Goal: Task Accomplishment & Management: Manage account settings

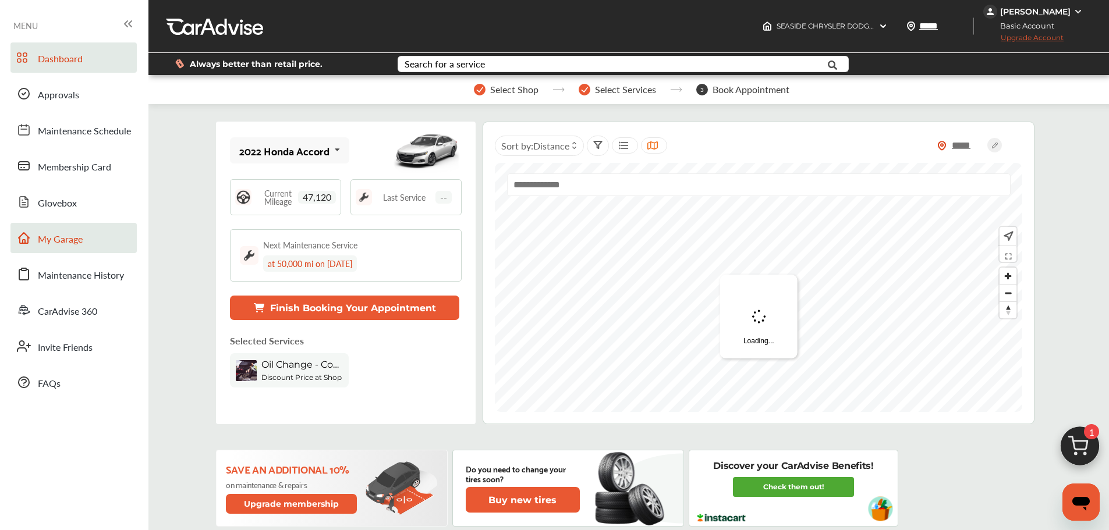
click at [72, 234] on span "My Garage" at bounding box center [60, 239] width 45 height 15
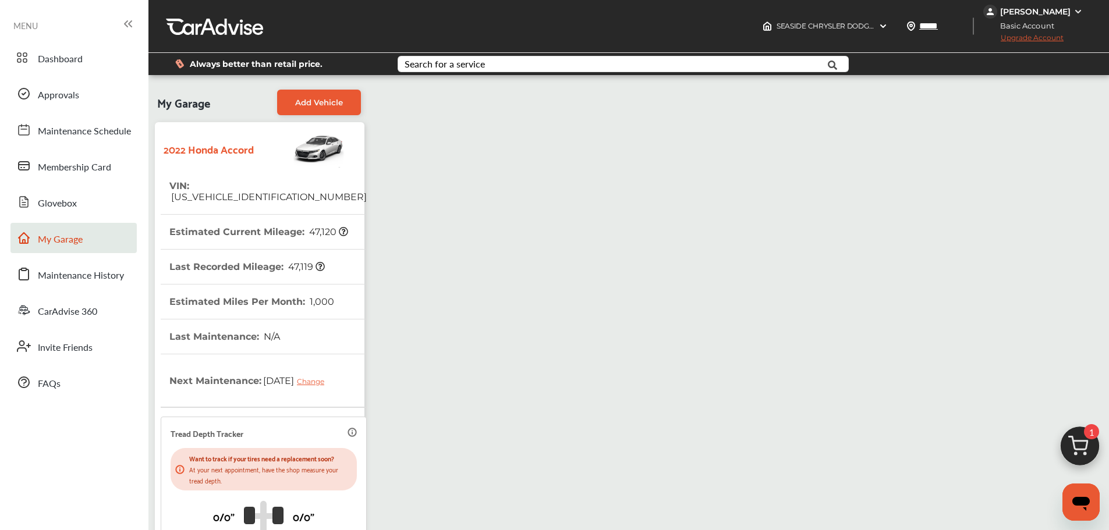
click at [273, 192] on span "[US_VEHICLE_IDENTIFICATION_NUMBER]" at bounding box center [267, 197] width 197 height 11
copy span "[US_VEHICLE_IDENTIFICATION_NUMBER]"
click at [461, 235] on div "My Garage Add Vehicle 2022 Honda Accord VIN : [US_VEHICLE_IDENTIFICATION_NUMBER…" at bounding box center [628, 371] width 955 height 575
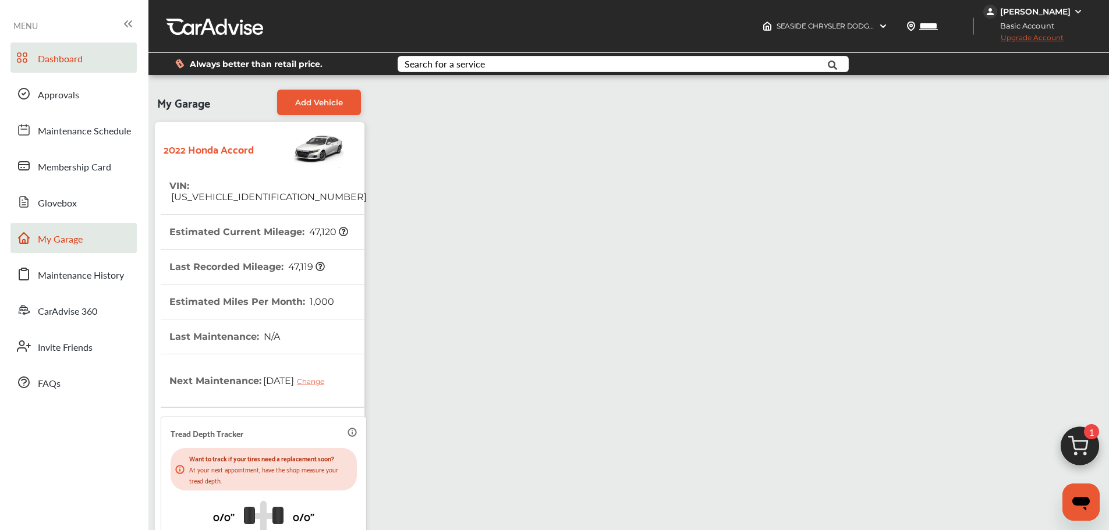
click at [110, 65] on link "Dashboard" at bounding box center [73, 58] width 126 height 30
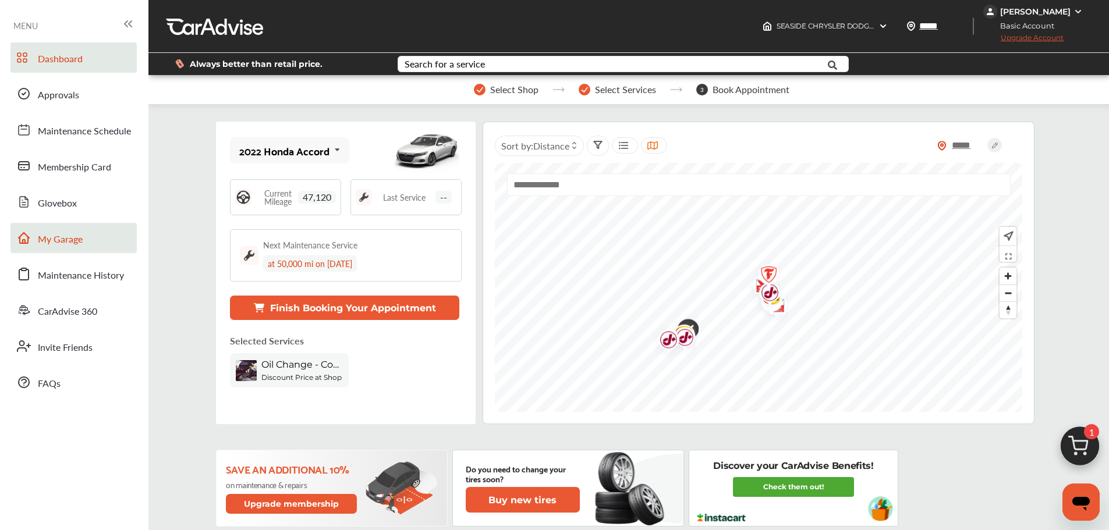
drag, startPoint x: 84, startPoint y: 240, endPoint x: 102, endPoint y: 232, distance: 19.8
click at [84, 240] on link "My Garage" at bounding box center [73, 238] width 126 height 30
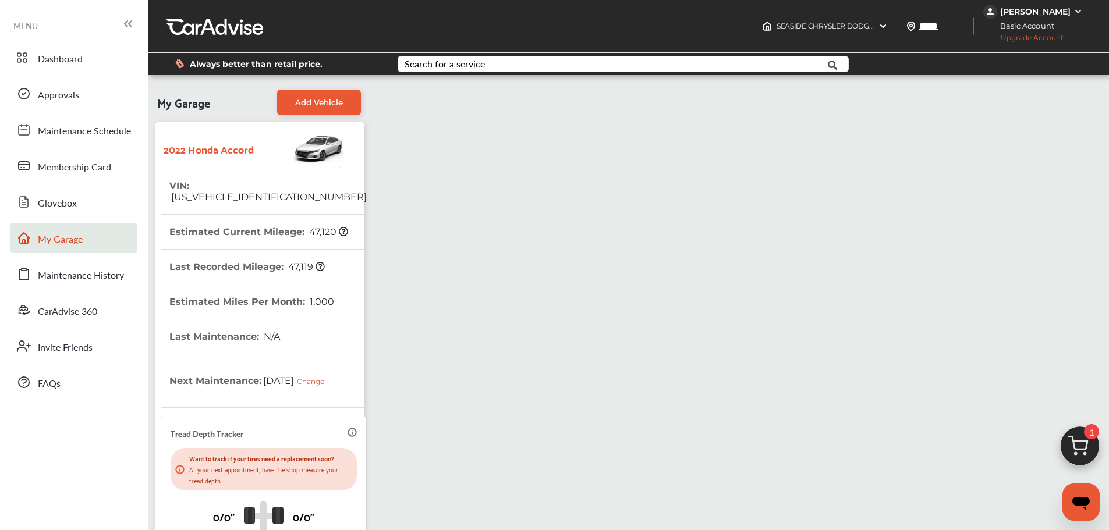
click at [281, 192] on span "[US_VEHICLE_IDENTIFICATION_NUMBER]" at bounding box center [267, 197] width 197 height 11
copy span "[US_VEHICLE_IDENTIFICATION_NUMBER]"
